Goal: Check status: Check status

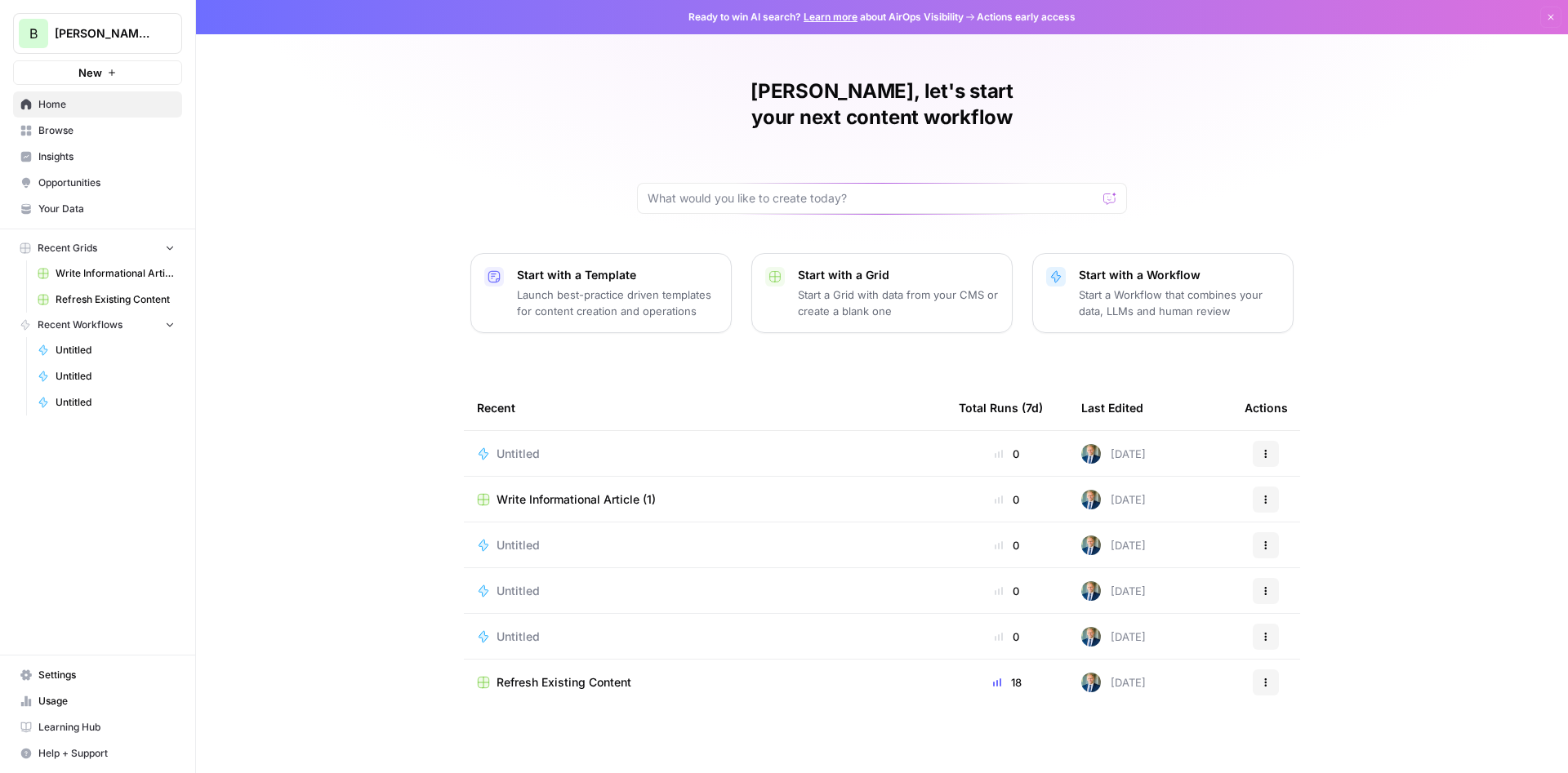
click at [68, 706] on span "Usage" at bounding box center [106, 701] width 136 height 15
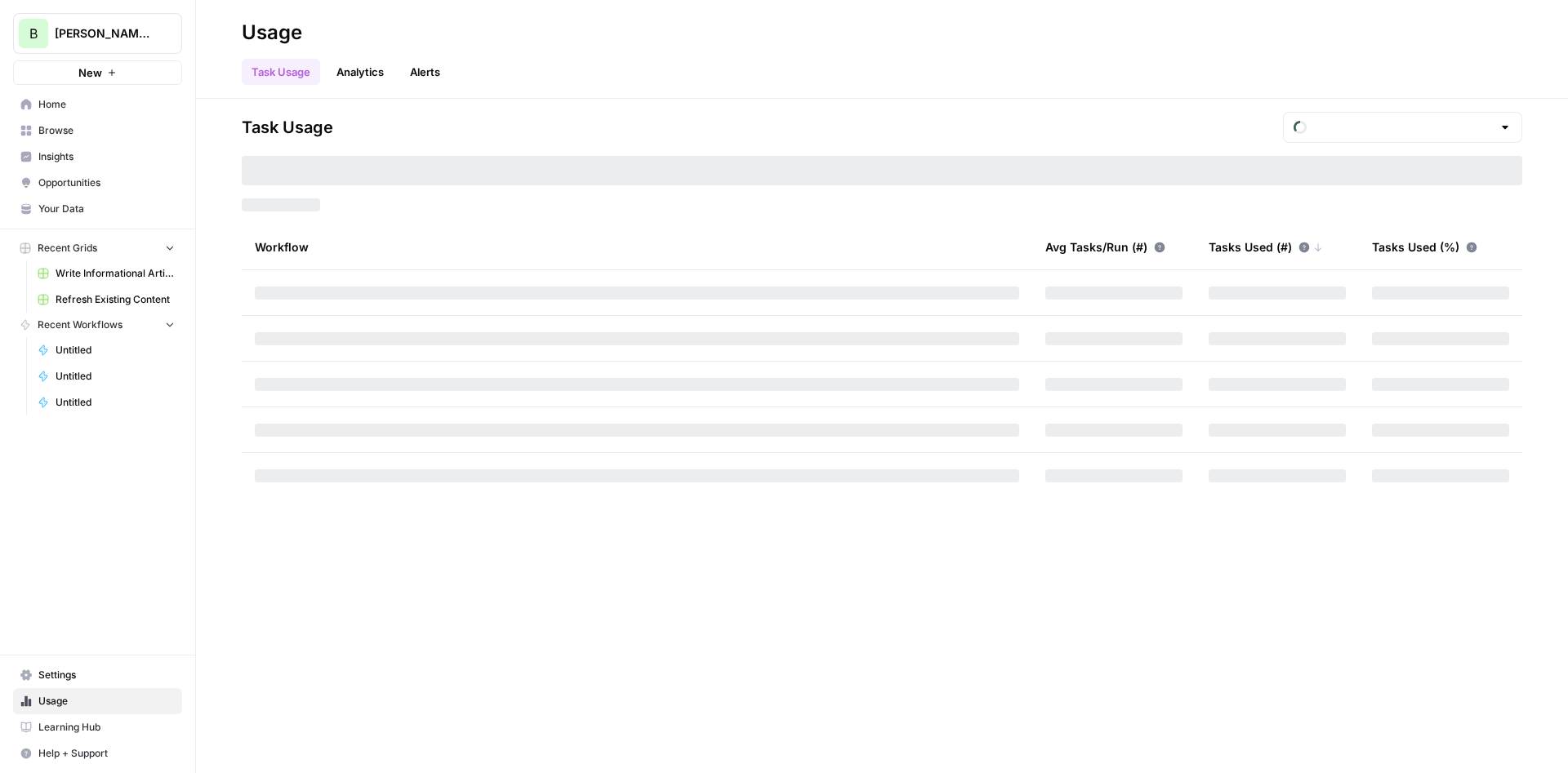
type input "October Tasks"
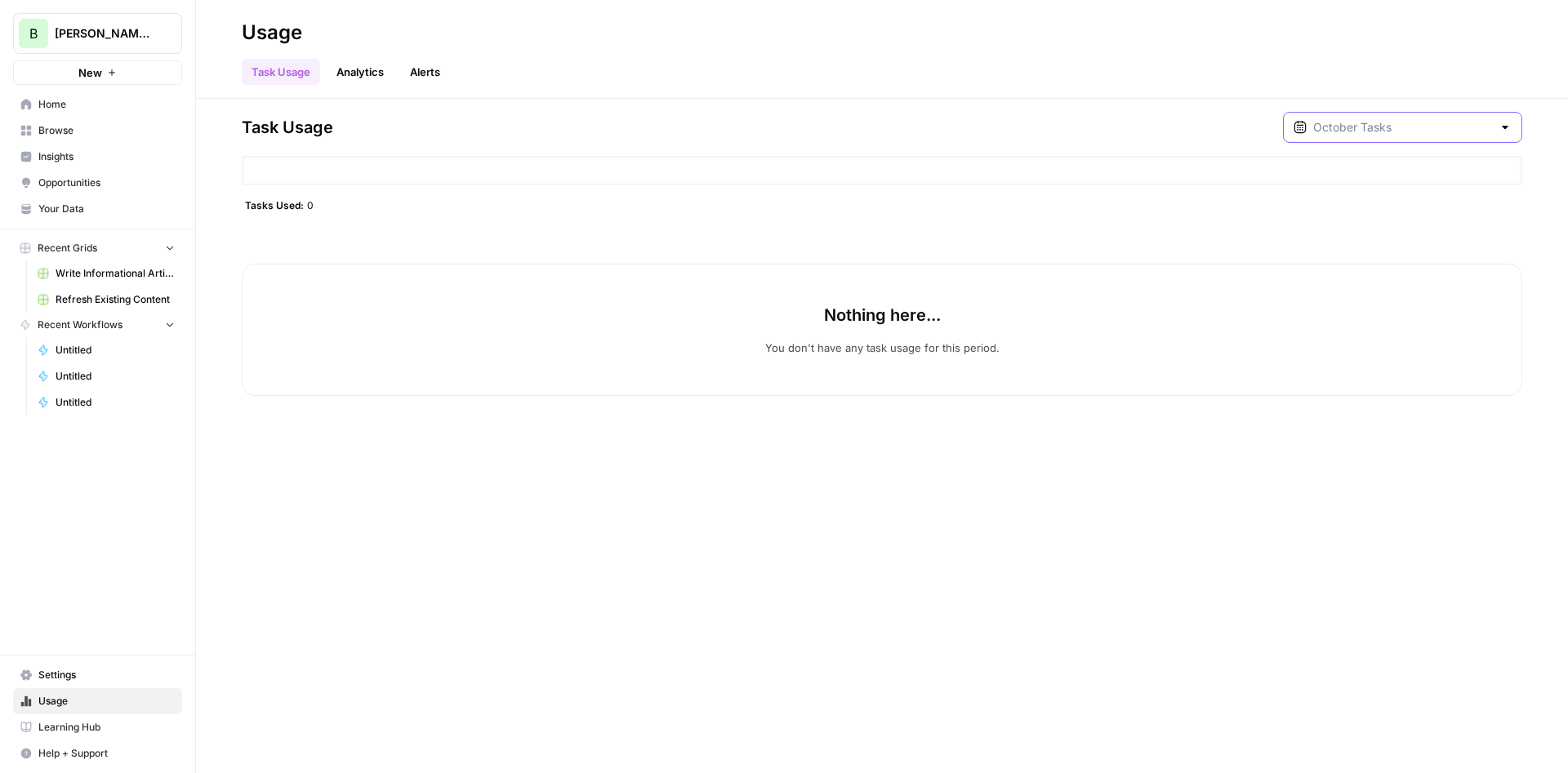
click at [1382, 129] on input "text" at bounding box center [1404, 127] width 179 height 17
click at [1432, 217] on div "[DATE] 2 pm - [DATE] 3 am" at bounding box center [1414, 221] width 189 height 15
type input "September Included Tasks"
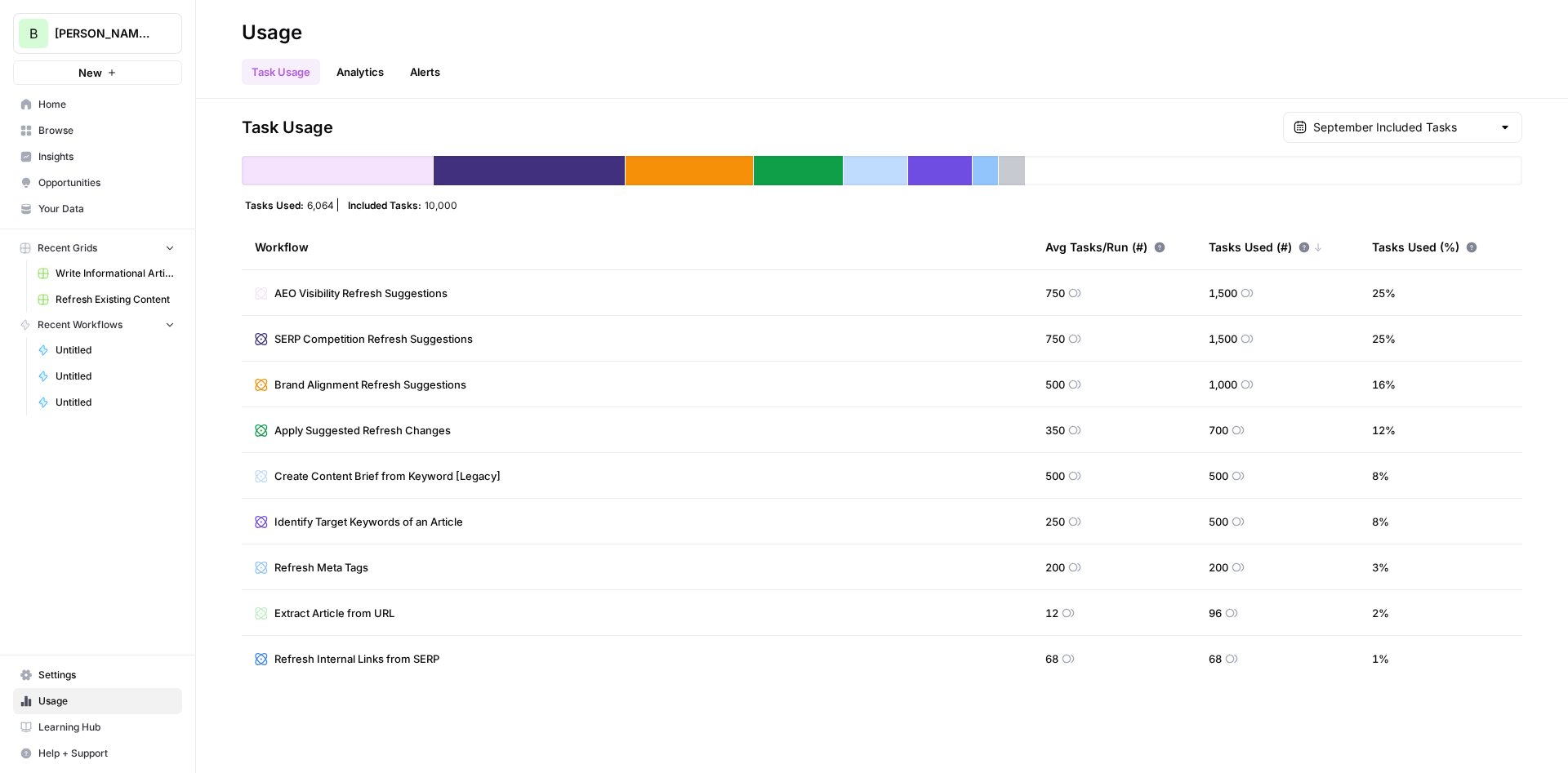
click at [1397, 118] on div "September Included Tasks" at bounding box center [1403, 128] width 239 height 32
click at [1386, 171] on span "October Tasks" at bounding box center [1410, 168] width 182 height 17
type input "October Tasks"
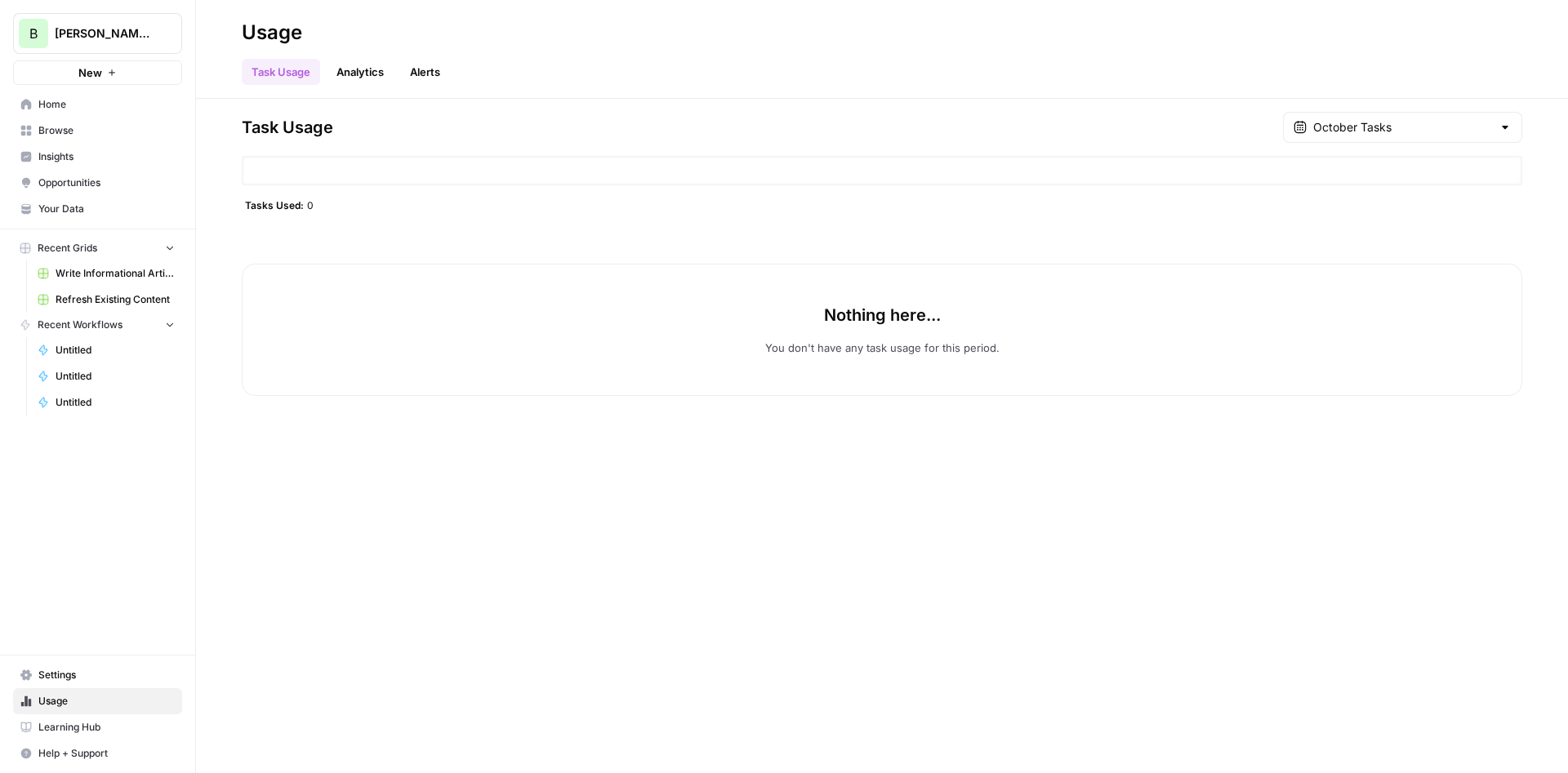
click at [78, 130] on span "Browse" at bounding box center [106, 130] width 136 height 15
